Goal: Task Accomplishment & Management: Manage account settings

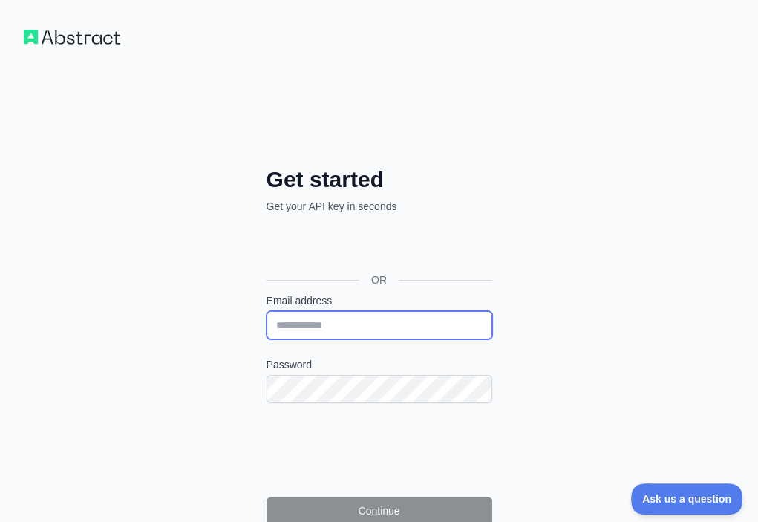
click at [267, 311] on input "Email address" at bounding box center [380, 325] width 226 height 28
paste input "**********"
type input "**********"
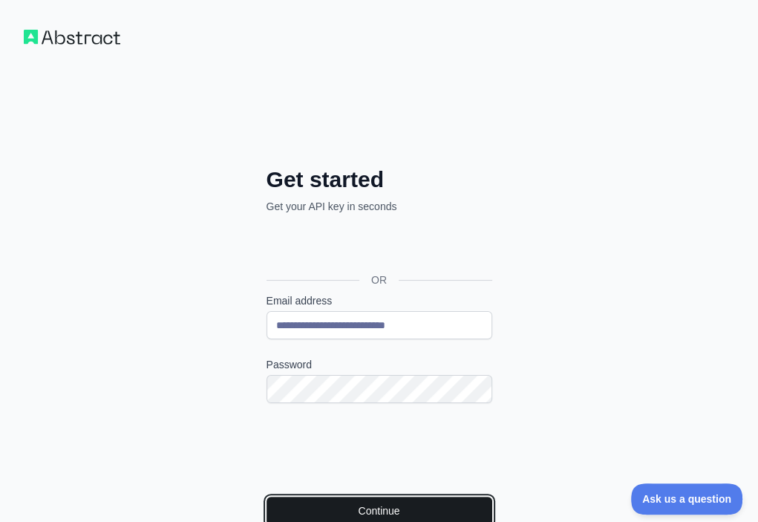
click at [267, 497] on button "Continue" at bounding box center [380, 511] width 226 height 28
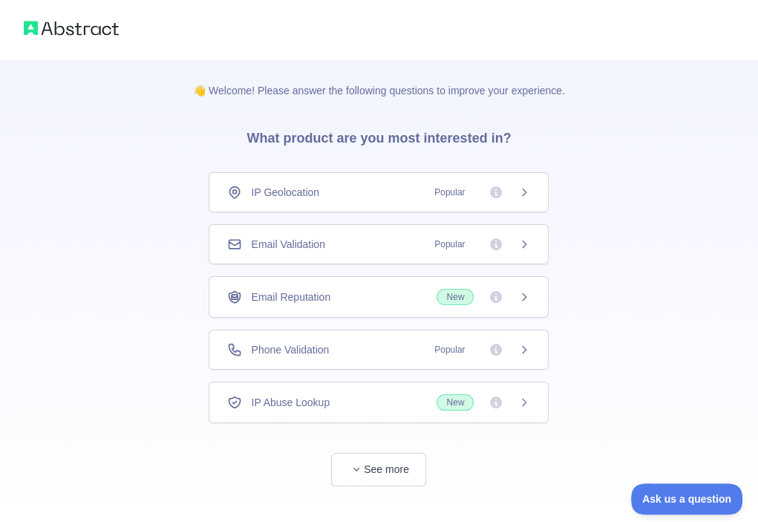
click at [371, 241] on div "Email Validation Popular" at bounding box center [378, 244] width 303 height 15
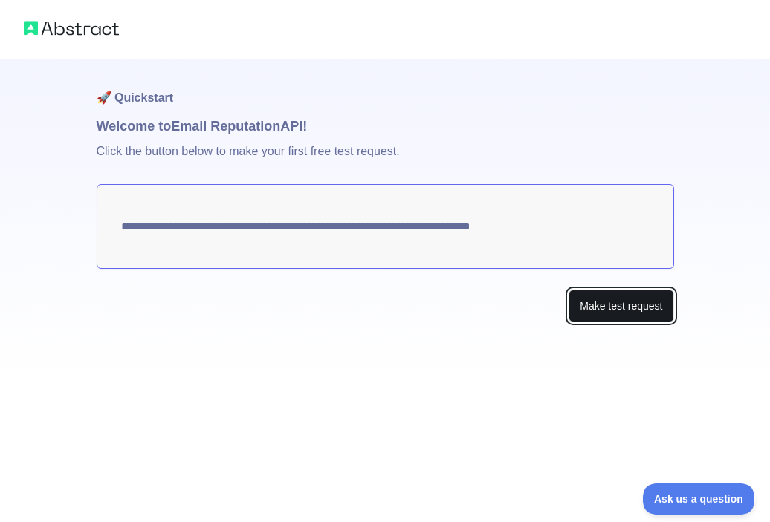
click at [663, 309] on button "Make test request" at bounding box center [620, 306] width 105 height 33
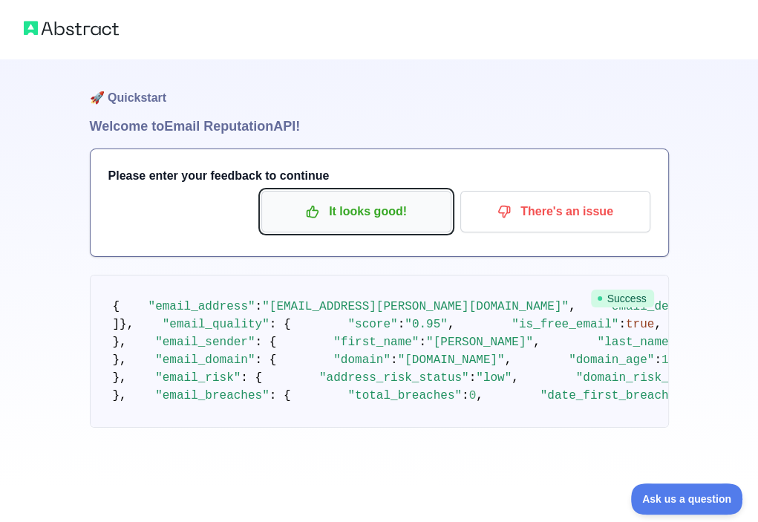
click at [400, 218] on p "It looks good!" at bounding box center [357, 211] width 168 height 25
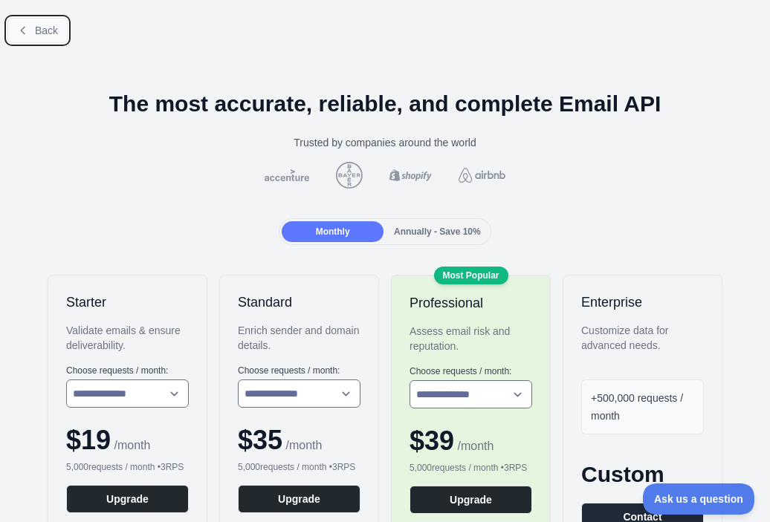
click at [40, 30] on span "Back" at bounding box center [46, 31] width 23 height 12
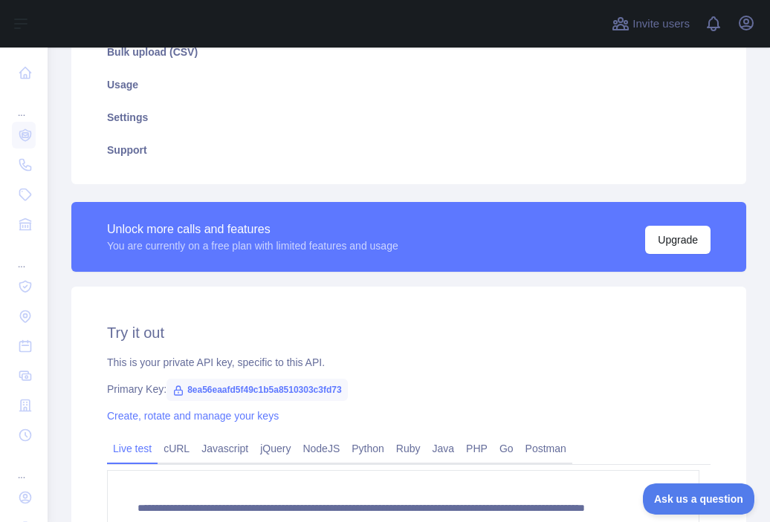
scroll to position [297, 0]
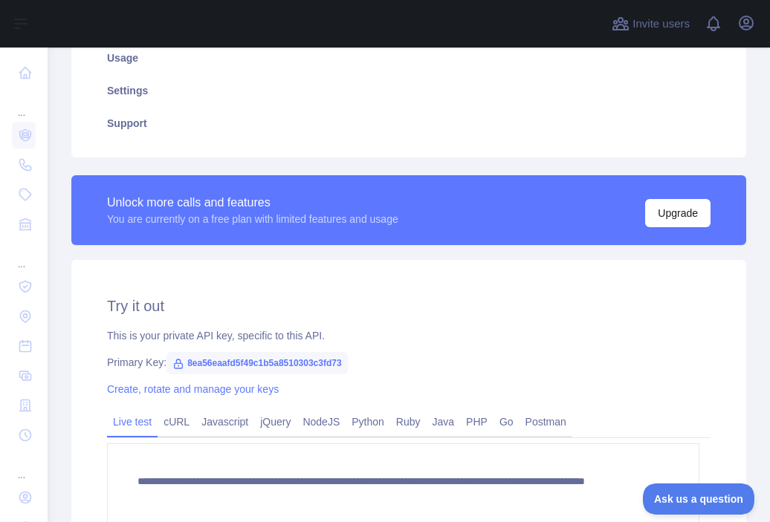
click at [328, 363] on span "8ea56eaafd5f49c1b5a8510303c3fd73" at bounding box center [256, 363] width 181 height 22
click at [383, 325] on div "**********" at bounding box center [408, 437] width 675 height 354
click at [338, 360] on span "8ea56eaafd5f49c1b5a8510303c3fd73" at bounding box center [256, 363] width 181 height 22
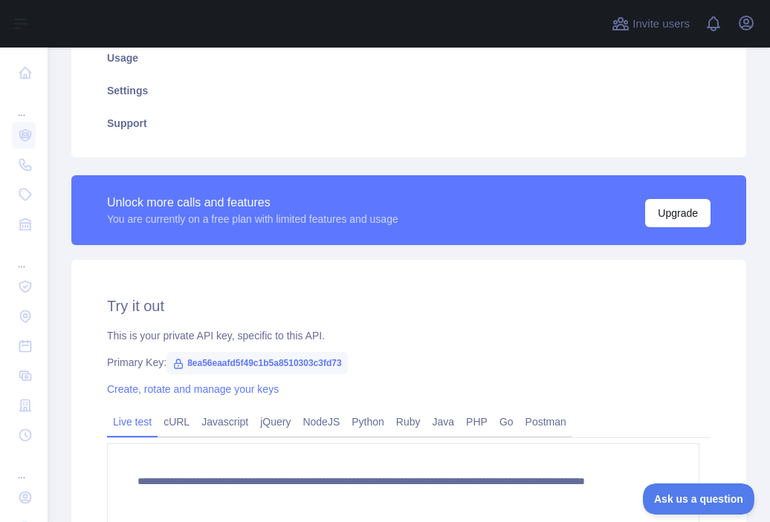
click at [338, 360] on span "8ea56eaafd5f49c1b5a8510303c3fd73" at bounding box center [256, 363] width 181 height 22
click at [333, 363] on span "8ea56eaafd5f49c1b5a8510303c3fd73" at bounding box center [256, 363] width 181 height 22
copy span "8ea56eaafd5f49c1b5a8510303c3fd73"
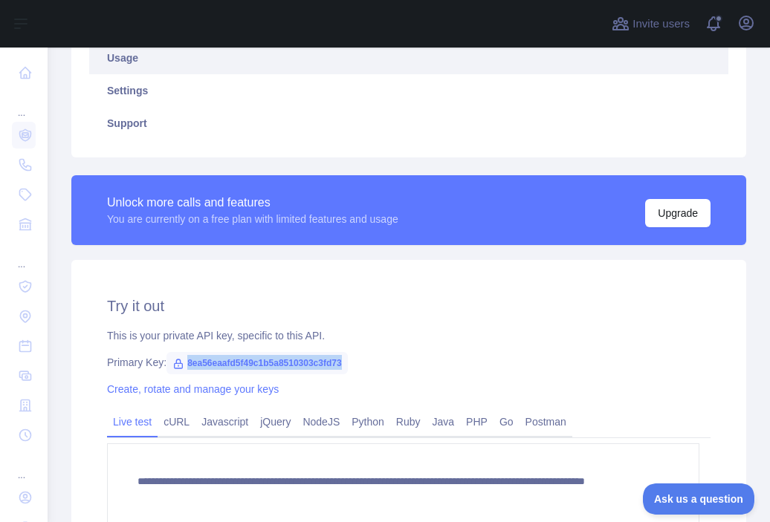
drag, startPoint x: 208, startPoint y: 85, endPoint x: 209, endPoint y: 61, distance: 23.8
click at [208, 85] on link "Settings" at bounding box center [408, 90] width 639 height 33
